Goal: Task Accomplishment & Management: Complete application form

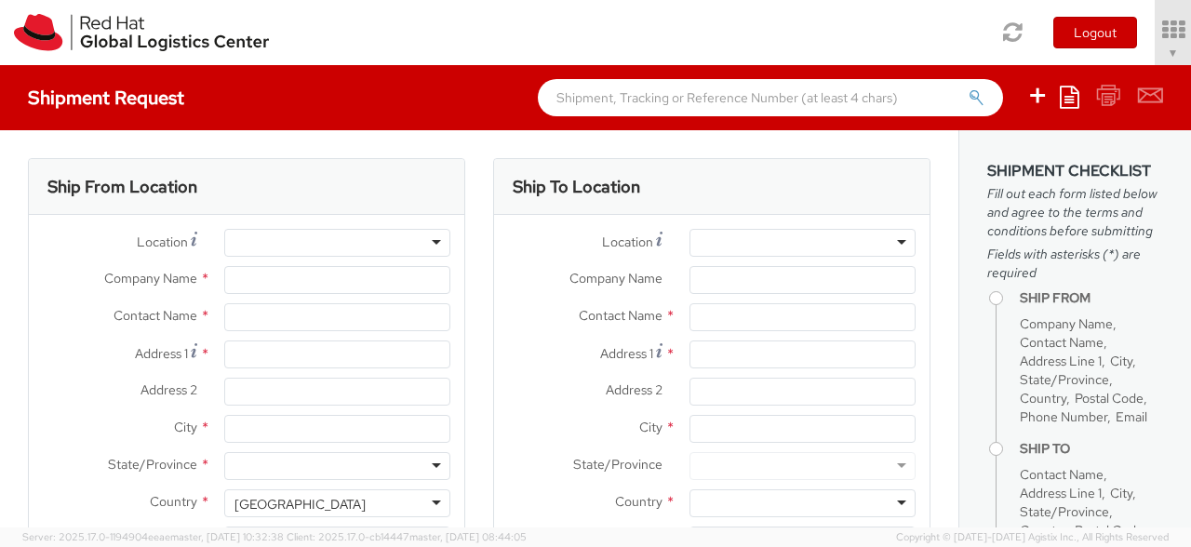
select select "902"
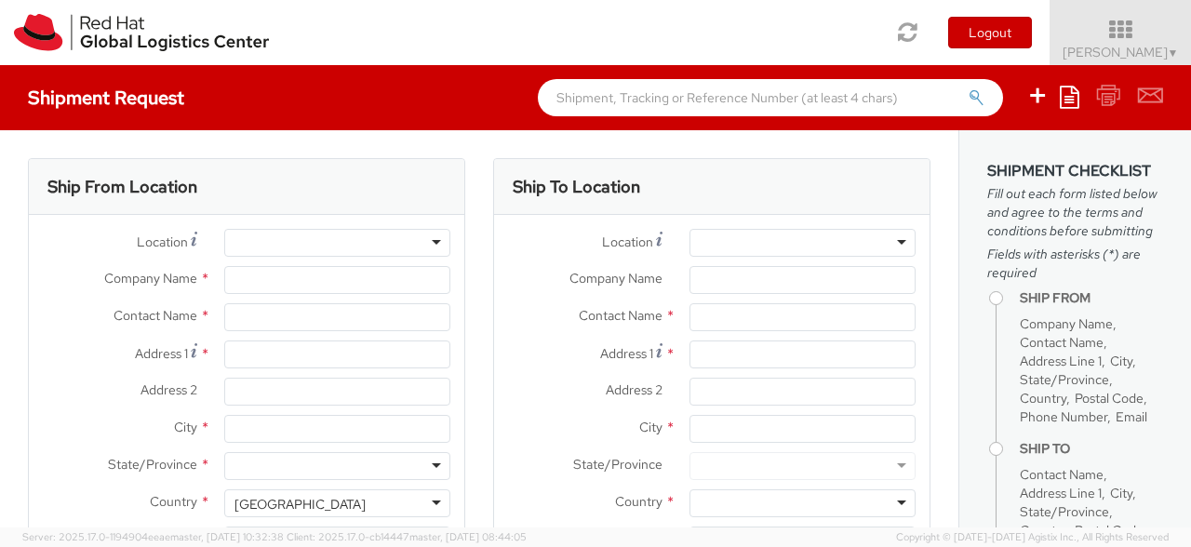
type input "Red Hat de [GEOGRAPHIC_DATA], [GEOGRAPHIC_DATA]"
type input "[PERSON_NAME]"
type input "Ingeniero Butty 240"
type input "Edificio Laminar - 14th Floor"
type input "[GEOGRAPHIC_DATA]"
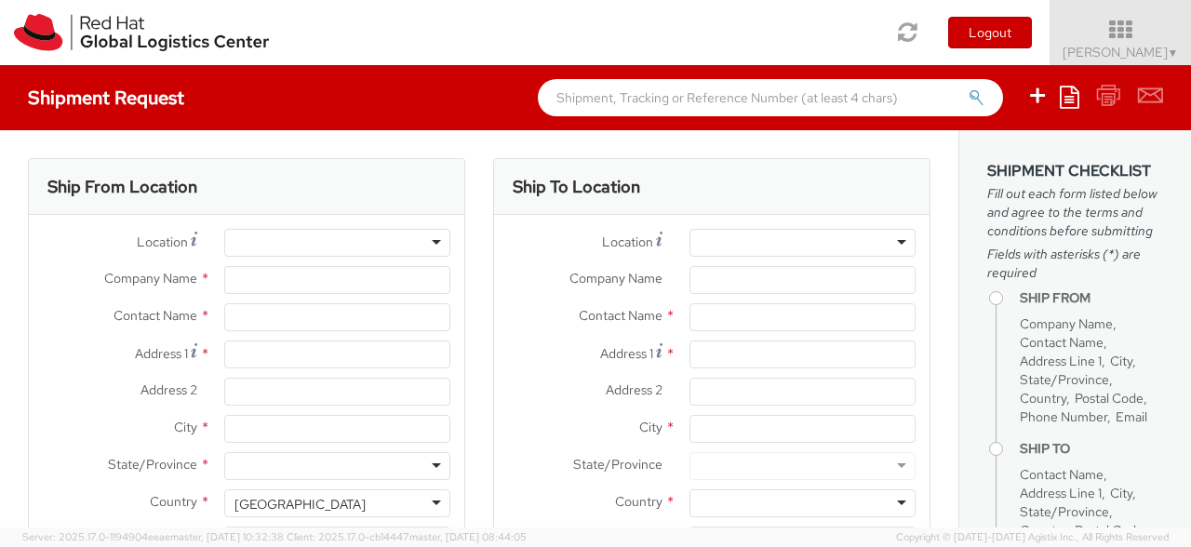
type input "C1001AFB"
type input "541159830408"
type input "[EMAIL_ADDRESS][DOMAIN_NAME]"
select select "CM"
select select "KGS"
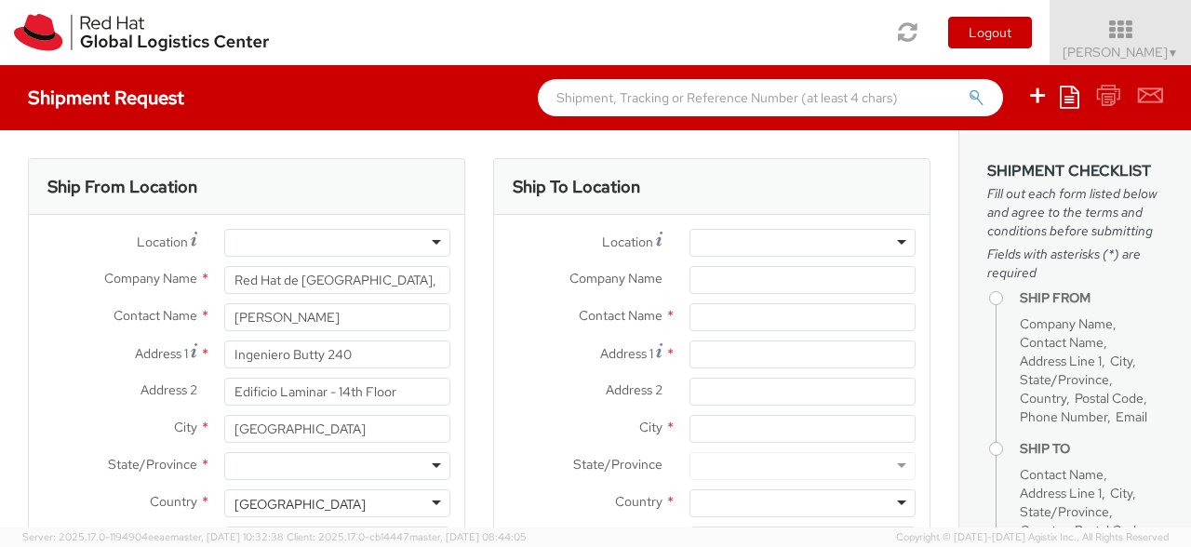
select select
